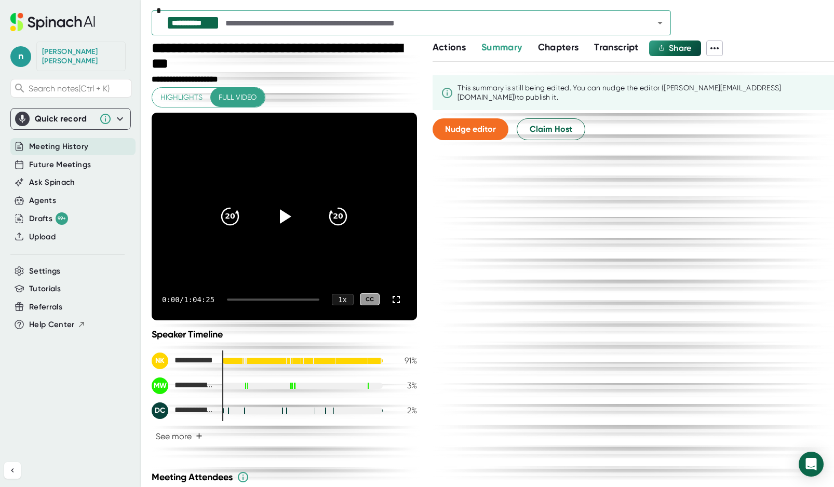
click at [183, 438] on button "See more +" at bounding box center [179, 436] width 55 height 18
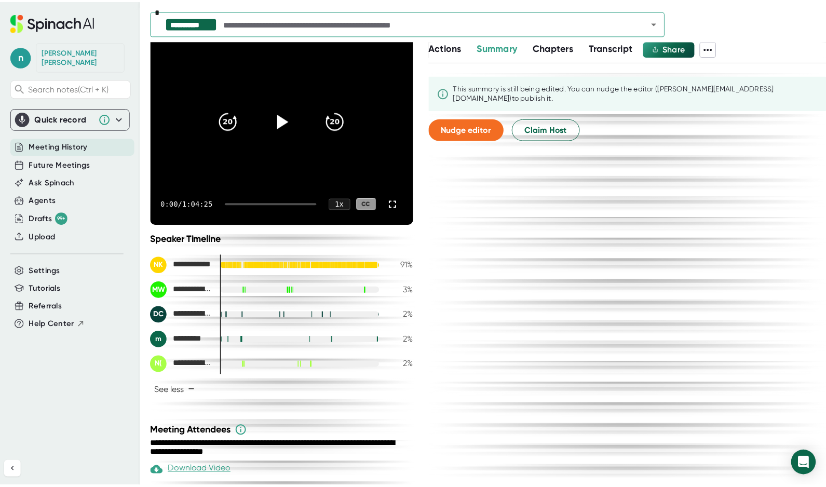
scroll to position [104, 0]
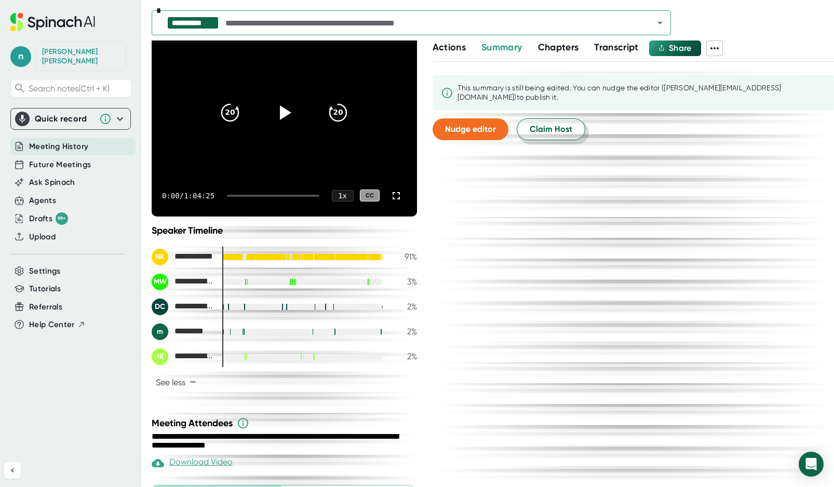
click at [539, 118] on button "Claim Host" at bounding box center [551, 129] width 69 height 22
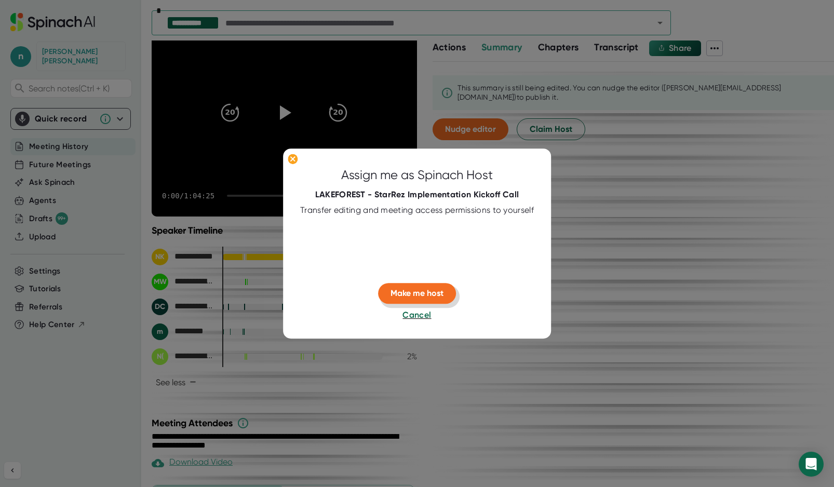
click at [408, 293] on span "Make me host" at bounding box center [416, 293] width 53 height 10
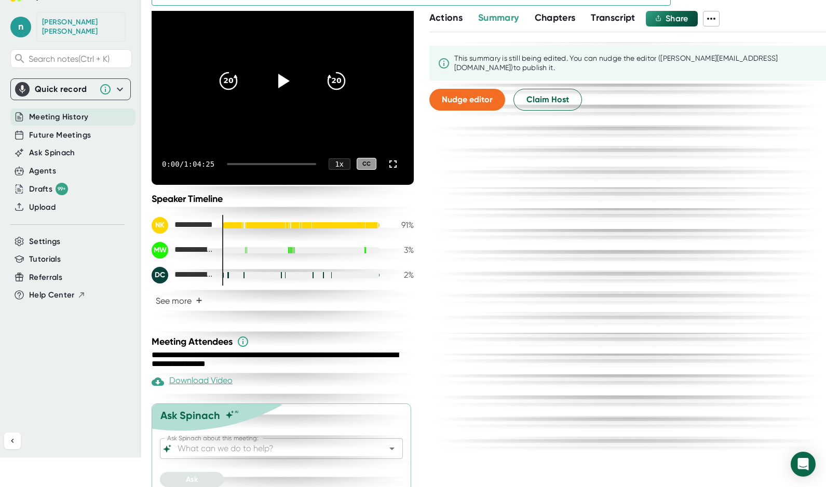
scroll to position [40, 0]
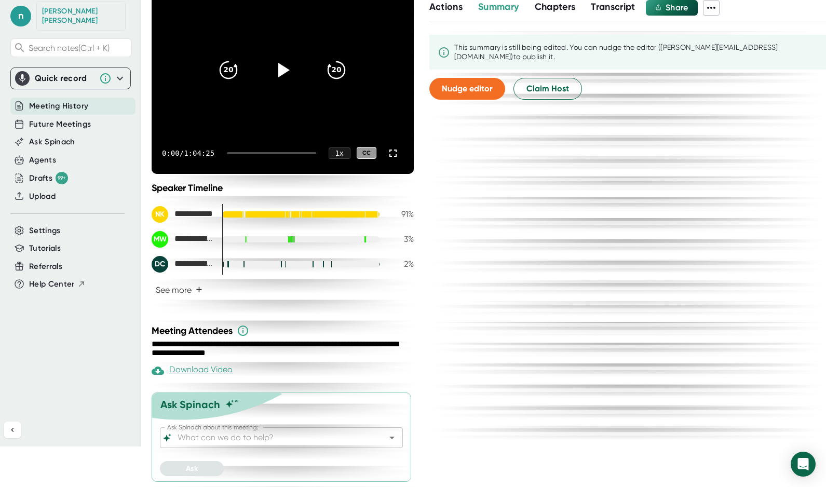
click at [255, 431] on input "Ask Spinach about this meeting:" at bounding box center [272, 437] width 194 height 15
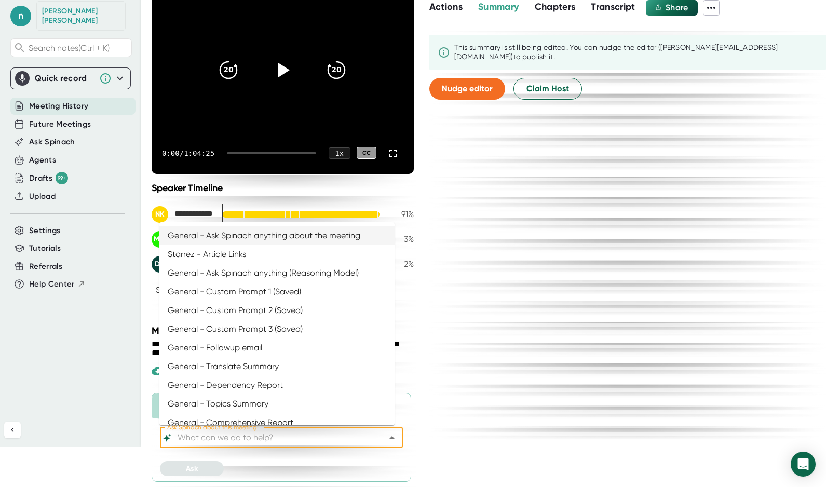
click at [276, 237] on li "General - Ask Spinach anything about the meeting" at bounding box center [276, 235] width 235 height 19
type input "General - Ask Spinach anything about the meeting"
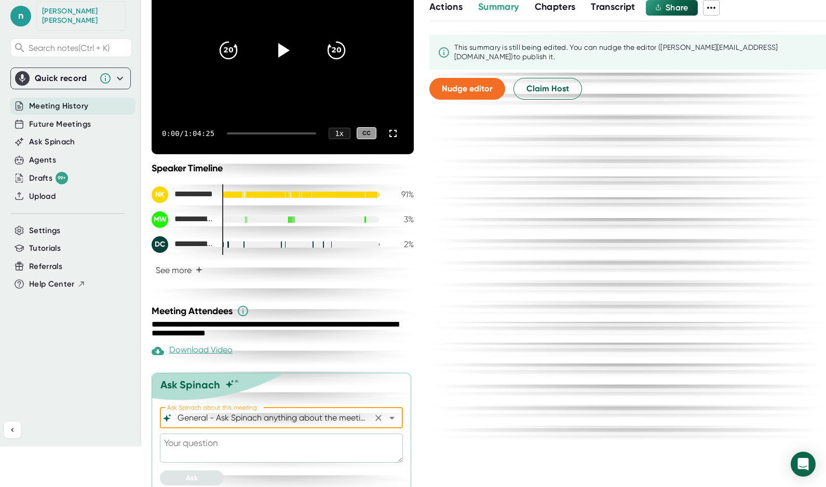
scroll to position [135, 0]
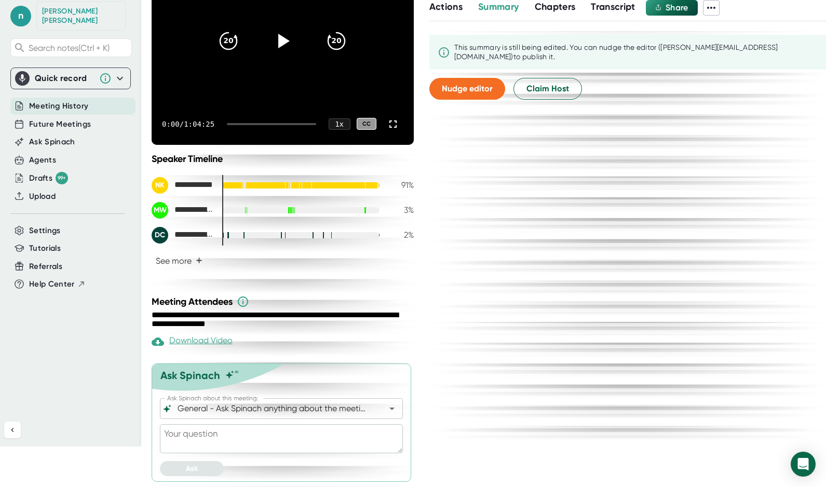
click at [245, 444] on textarea at bounding box center [281, 438] width 243 height 29
paste textarea "Acting as a StarRez Project Manager, write a summary from the perspective of [P…"
type textarea "Acting as a StarRez Project Manager, write a summary from the perspective of [P…"
type textarea "x"
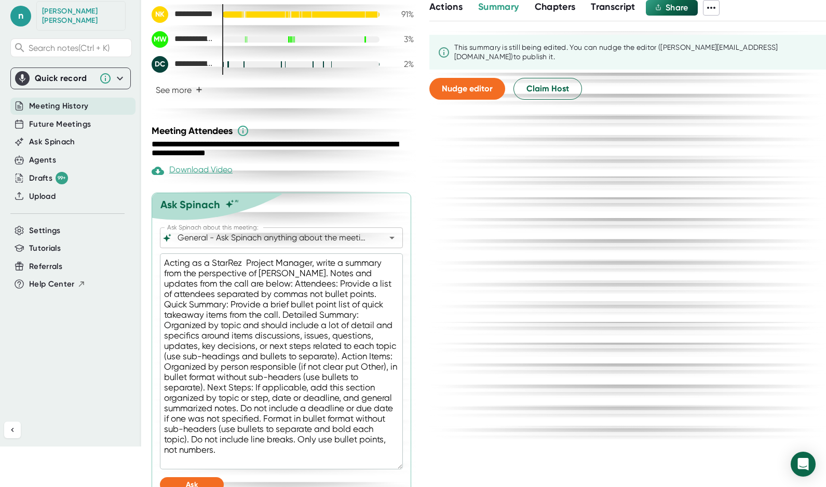
scroll to position [322, 0]
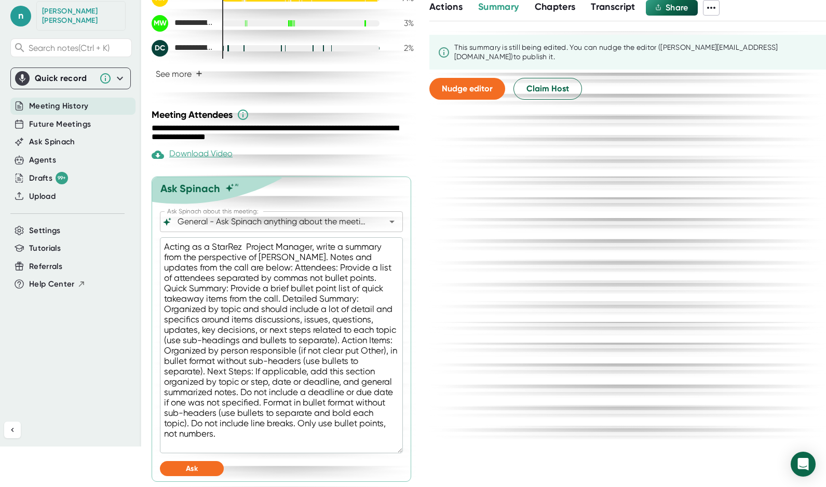
type textarea "Acting as a StarRez Project Manager, write a summary from the perspective of [P…"
click at [195, 468] on span "Ask" at bounding box center [192, 468] width 12 height 9
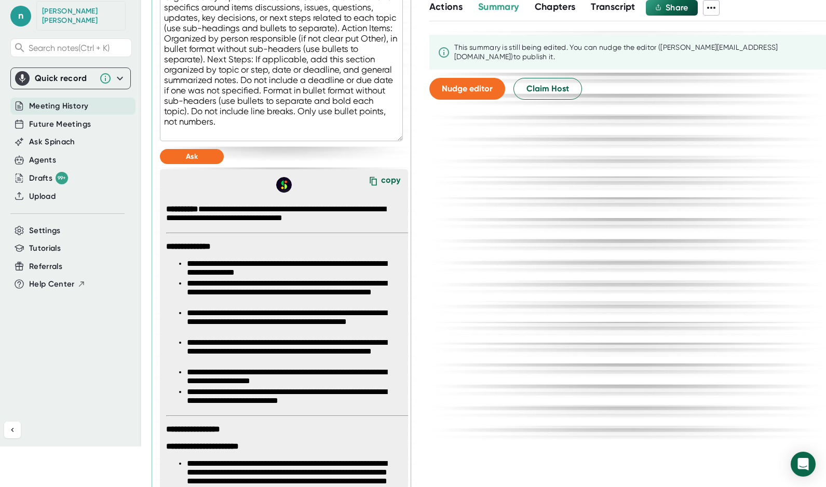
scroll to position [633, 0]
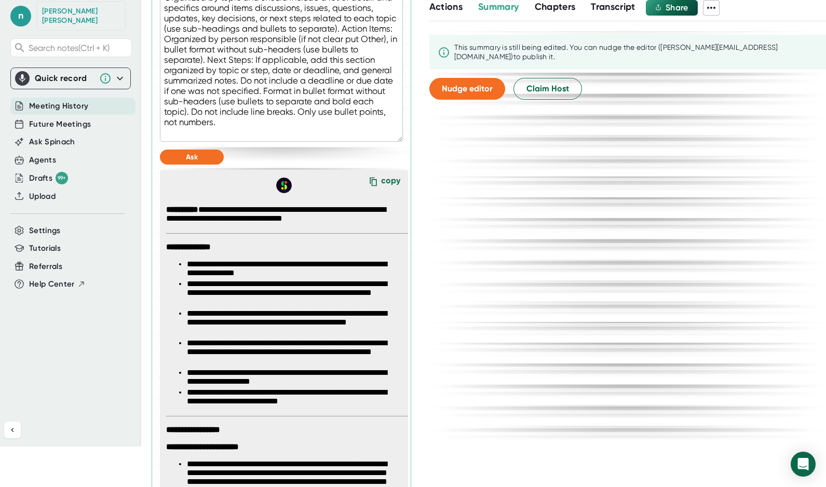
click at [381, 180] on div "copy" at bounding box center [390, 182] width 19 height 14
type textarea "x"
